Goal: Transaction & Acquisition: Purchase product/service

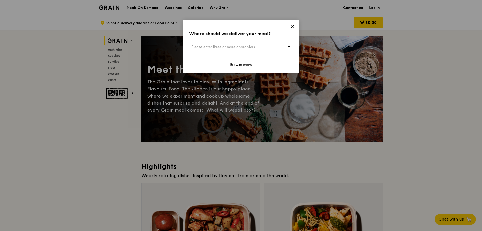
click at [261, 50] on div "Please enter three or more characters" at bounding box center [241, 47] width 104 height 12
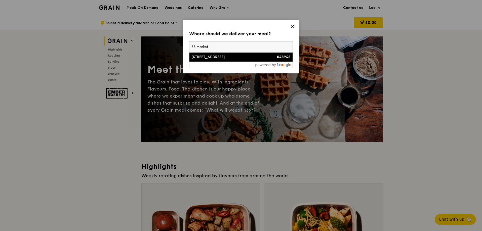
type input "88 market"
click at [258, 55] on div "[STREET_ADDRESS]" at bounding box center [228, 57] width 74 height 5
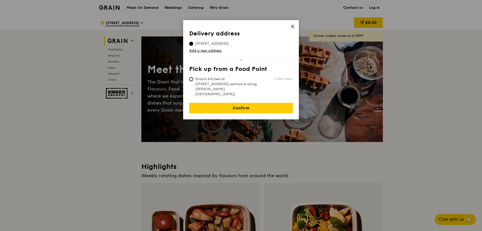
click at [242, 82] on span "Grain's kitchen at [STREET_ADDRESS] (entrance along [PERSON_NAME][GEOGRAPHIC_DA…" at bounding box center [226, 87] width 75 height 20
click at [193, 81] on input "Grain's kitchen at [STREET_ADDRESS] (entrance along [PERSON_NAME][GEOGRAPHIC_DA…" at bounding box center [191, 79] width 4 height 4
radio input "true"
click at [240, 74] on th "Pick up from a Food Point" at bounding box center [241, 70] width 104 height 9
click at [225, 40] on td "[STREET_ADDRESS]" at bounding box center [212, 42] width 46 height 7
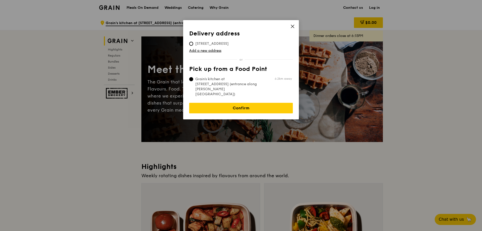
click at [225, 42] on span "[STREET_ADDRESS]" at bounding box center [212, 43] width 46 height 5
click at [193, 42] on input "[STREET_ADDRESS]" at bounding box center [191, 44] width 4 height 4
radio input "true"
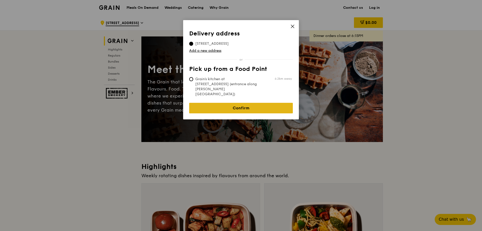
click at [239, 103] on link "Confirm" at bounding box center [241, 108] width 104 height 11
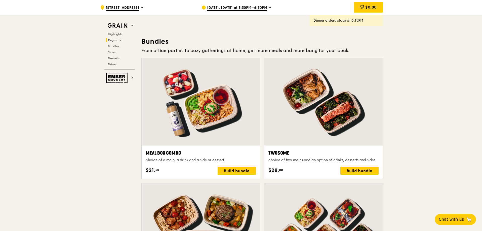
scroll to position [704, 0]
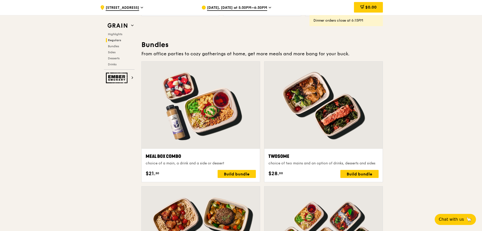
drag, startPoint x: 95, startPoint y: 121, endPoint x: 79, endPoint y: 121, distance: 15.6
